Goal: Register for event/course

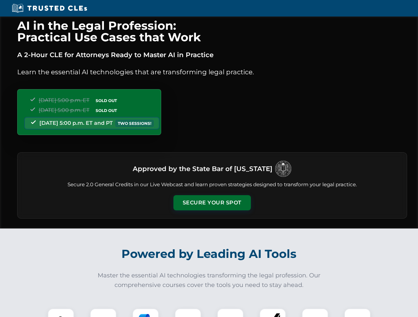
click at [212, 203] on button "Secure Your Spot" at bounding box center [211, 202] width 77 height 15
click at [61, 313] on img at bounding box center [60, 321] width 19 height 19
click at [103, 313] on div at bounding box center [103, 322] width 26 height 26
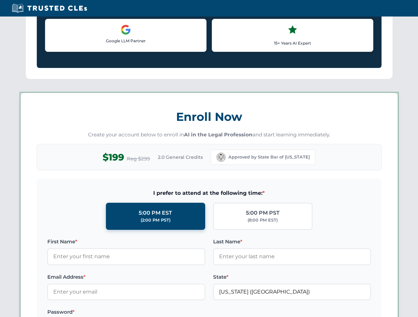
click at [145, 313] on div "AI in the Legal Profession: Practical Use Cases that Work A 2-Hour CLE for Atto…" at bounding box center [209, 309] width 418 height 1547
